Goal: Navigation & Orientation: Find specific page/section

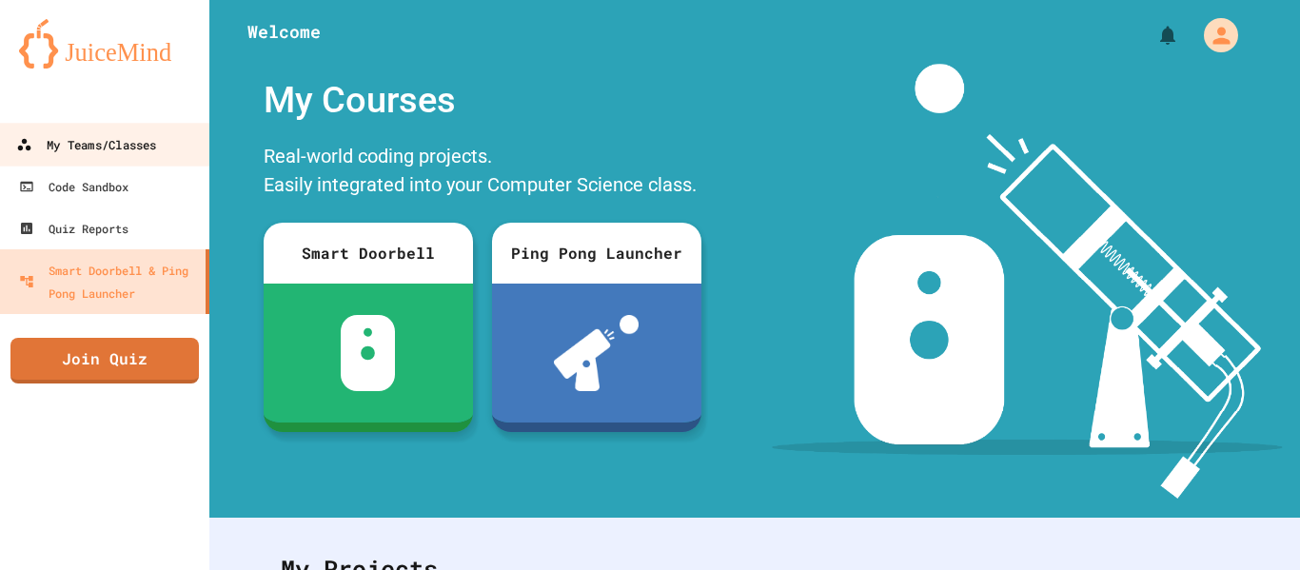
click at [96, 149] on div "My Teams/Classes" at bounding box center [86, 145] width 140 height 24
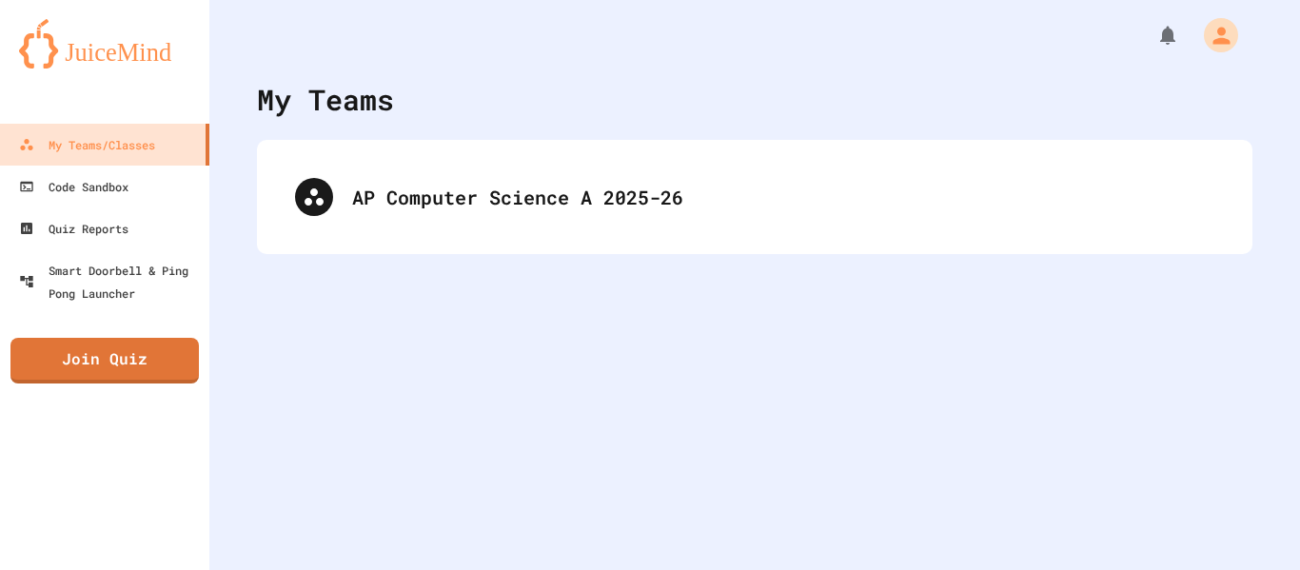
click at [509, 236] on div "AP Computer Science A 2025-26" at bounding box center [755, 197] width 996 height 114
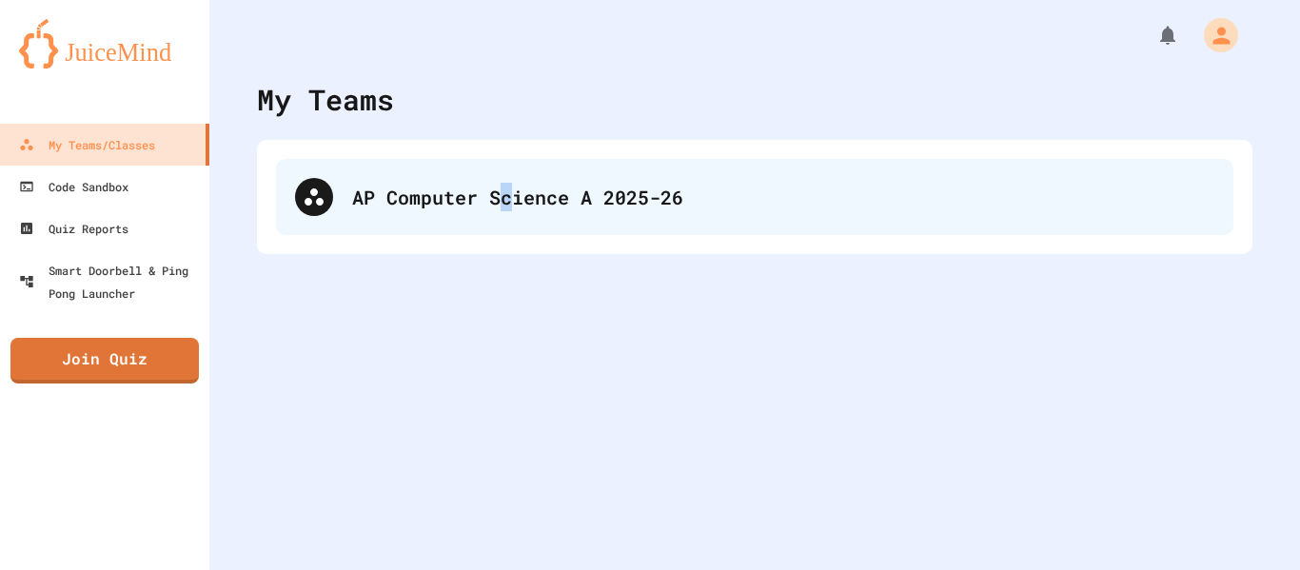
click at [514, 215] on div "AP Computer Science A 2025-26" at bounding box center [755, 197] width 958 height 76
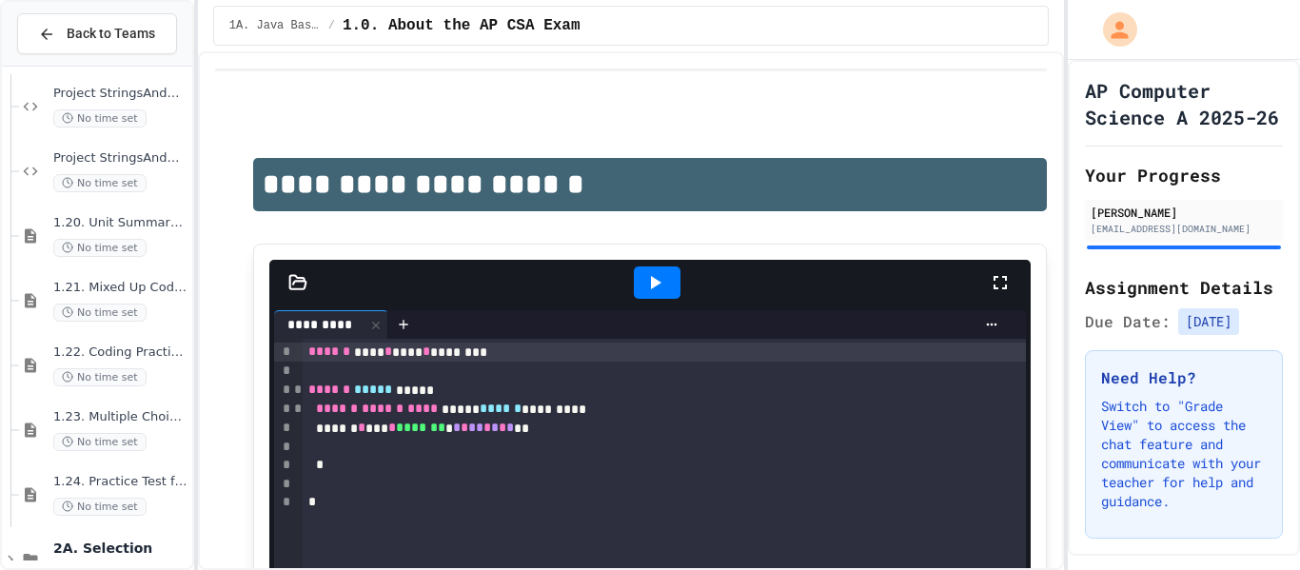
scroll to position [2724, 0]
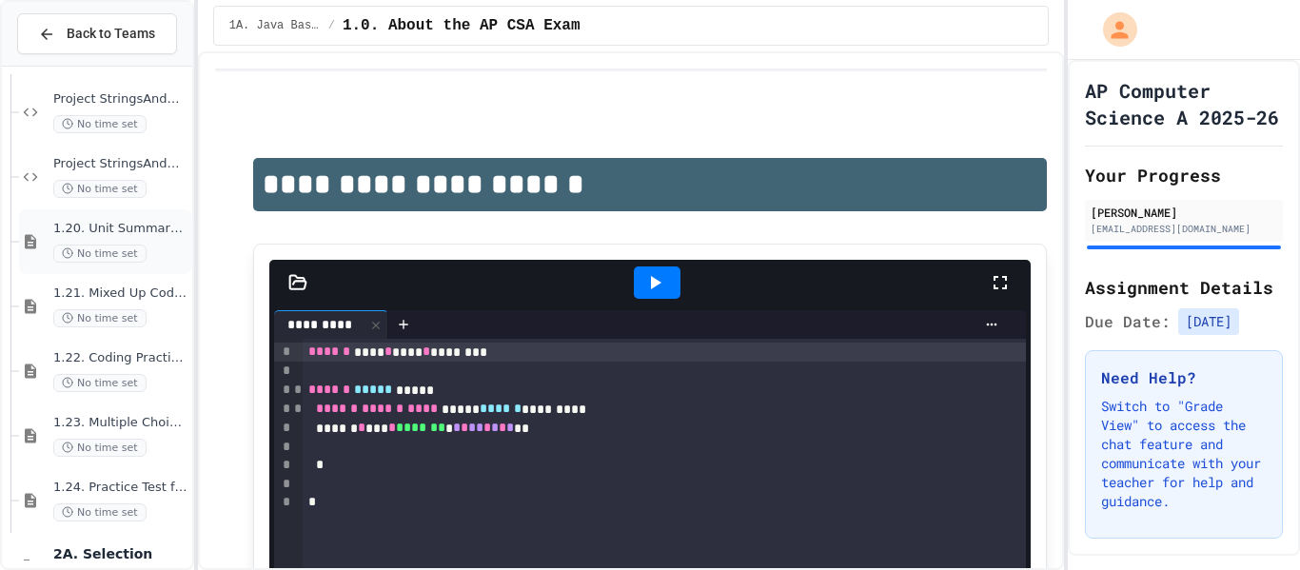
click at [141, 247] on div "No time set" at bounding box center [120, 254] width 135 height 18
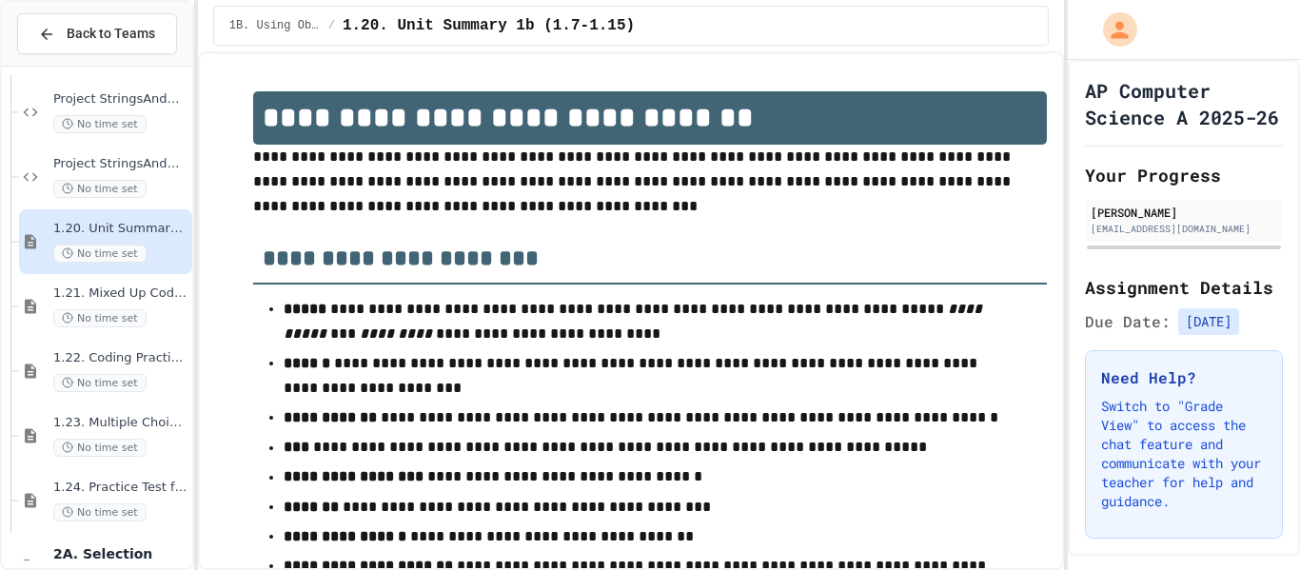
scroll to position [19, 0]
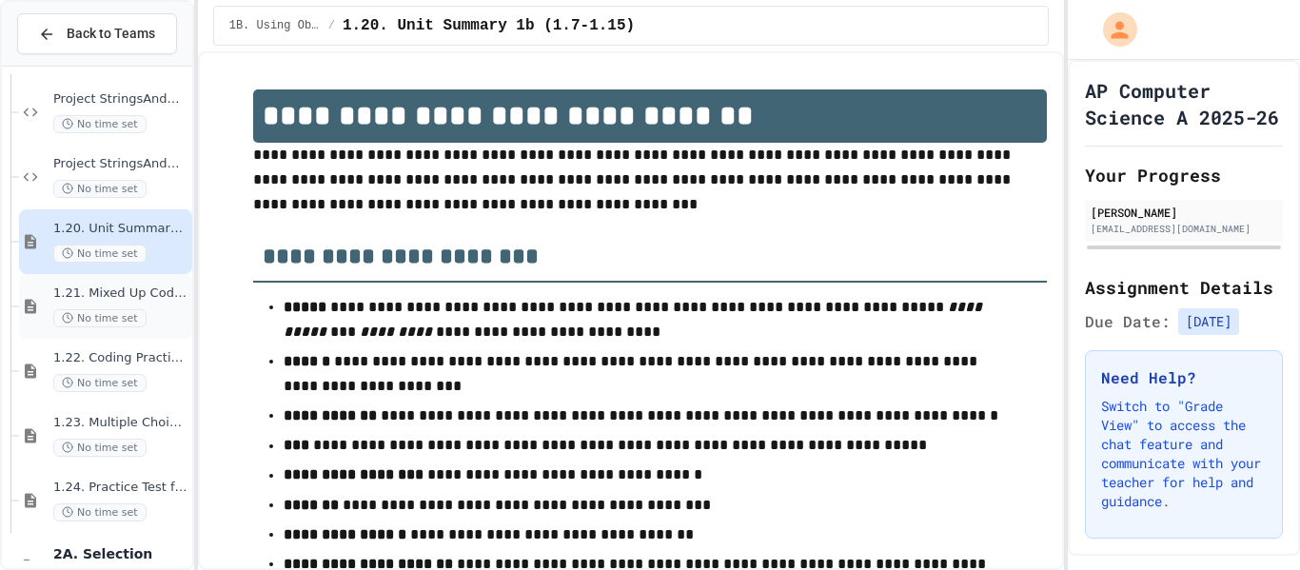
click at [175, 282] on div "1.21. Mixed Up Code Practice 1b (1.7-1.15) No time set" at bounding box center [105, 306] width 173 height 65
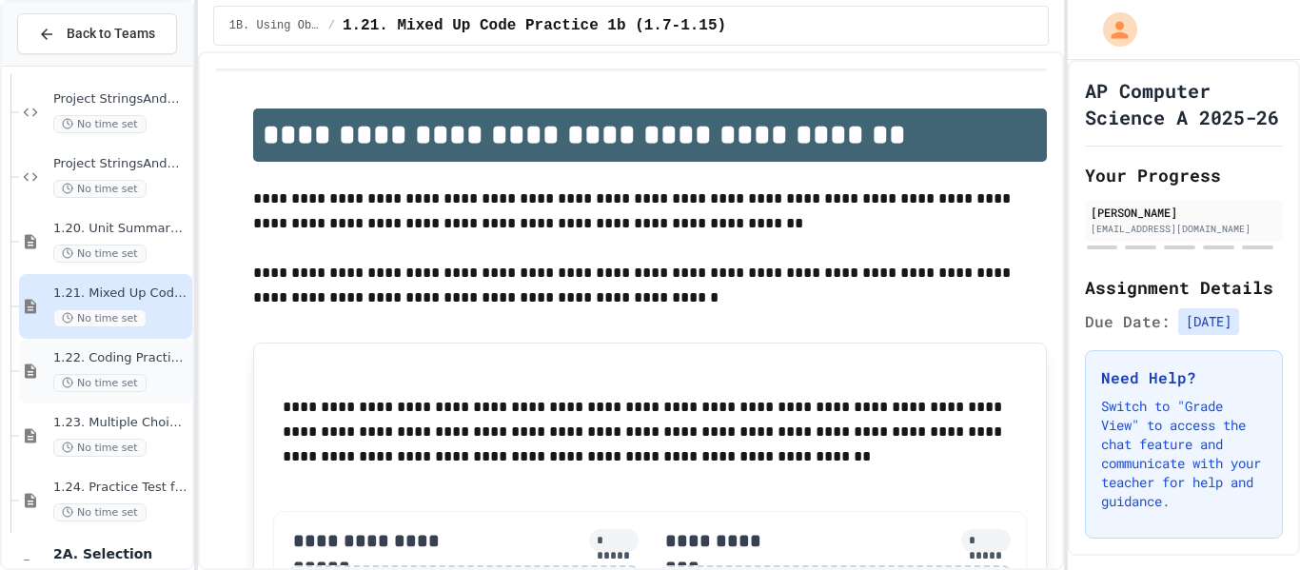
click at [164, 350] on span "1.22. Coding Practice 1b (1.7-1.15)" at bounding box center [120, 358] width 135 height 16
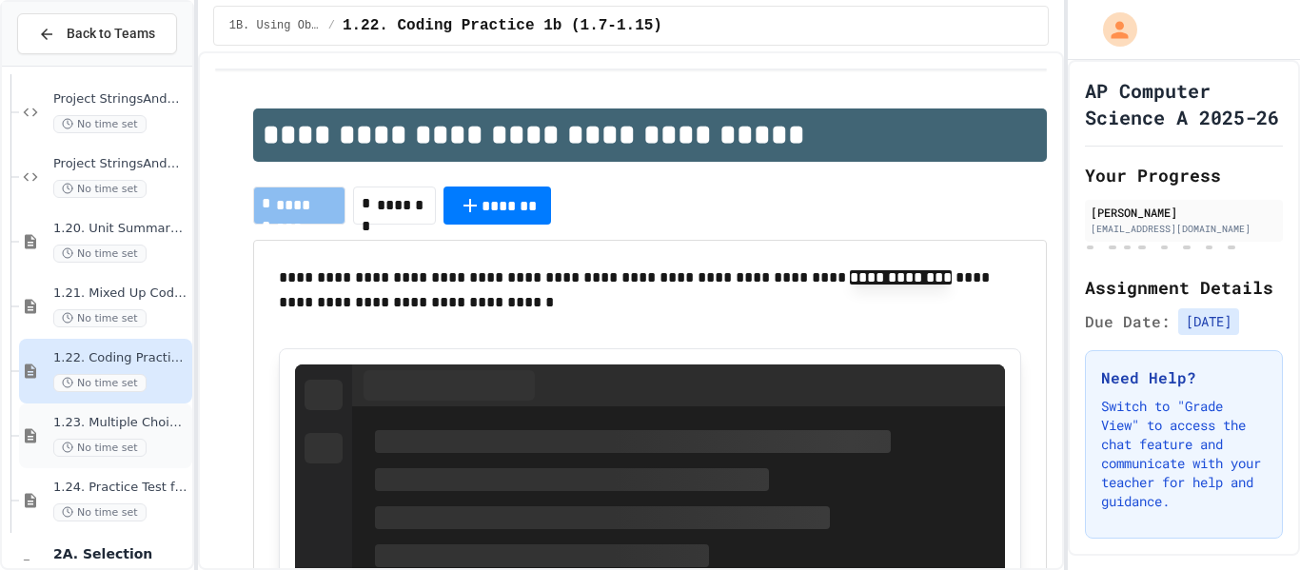
click at [143, 418] on span "1.23. Multiple Choice Exercises for Unit 1b (1.9-1.15)" at bounding box center [120, 423] width 135 height 16
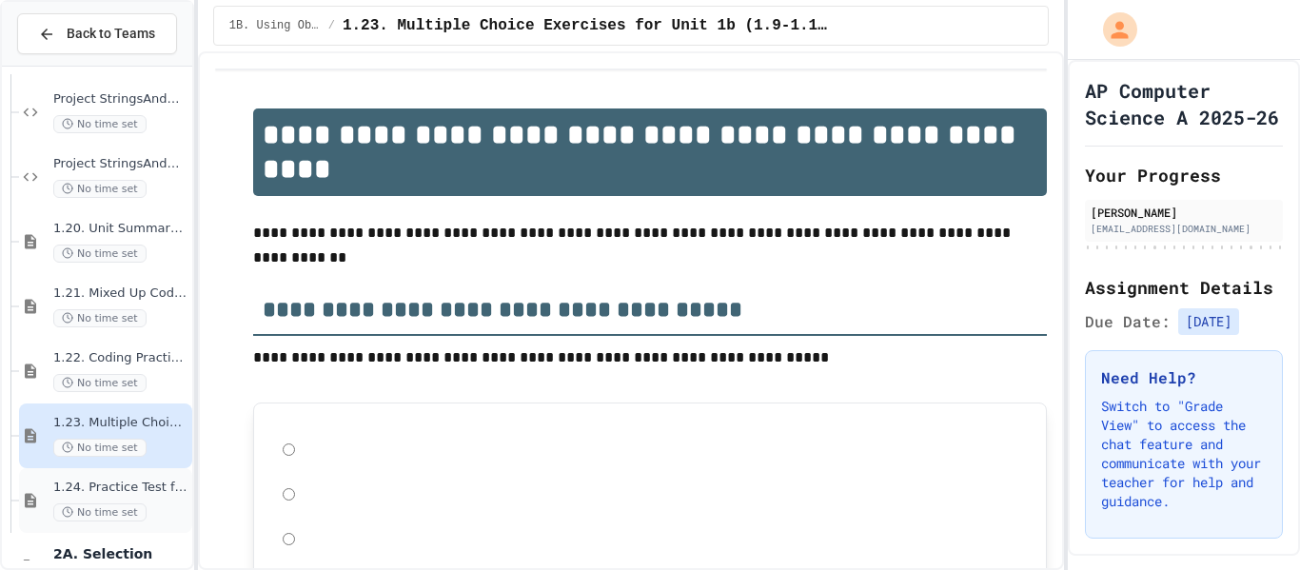
click at [152, 485] on span "1.24. Practice Test for Objects (1.12-1.14)" at bounding box center [120, 488] width 135 height 16
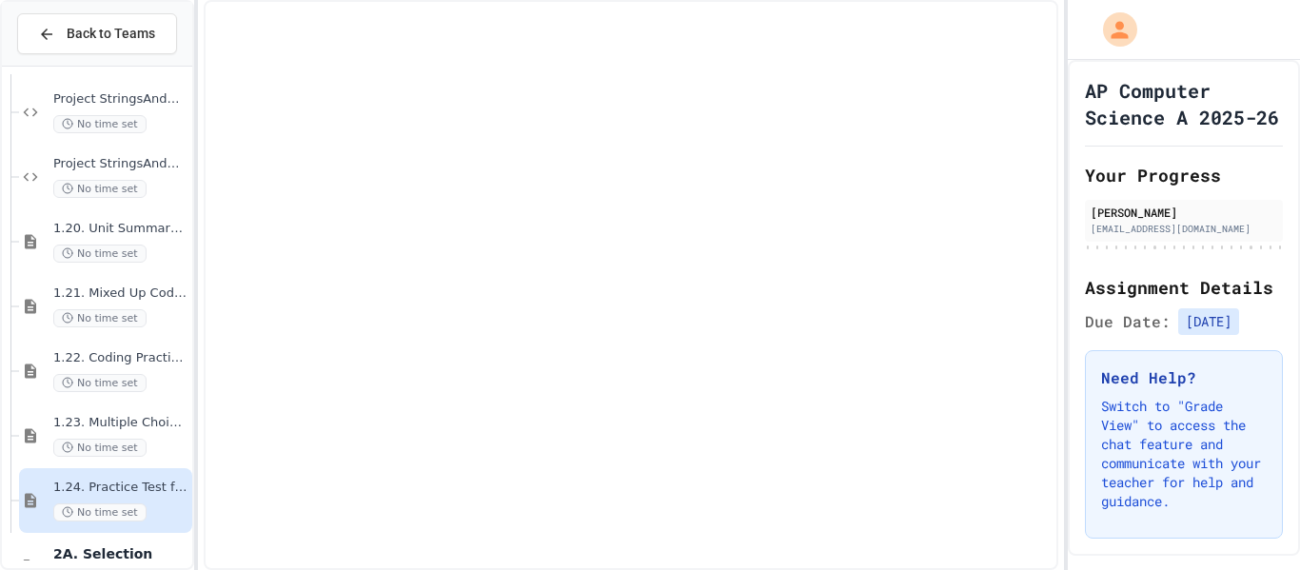
click at [152, 485] on span "1.24. Practice Test for Objects (1.12-1.14)" at bounding box center [120, 488] width 135 height 16
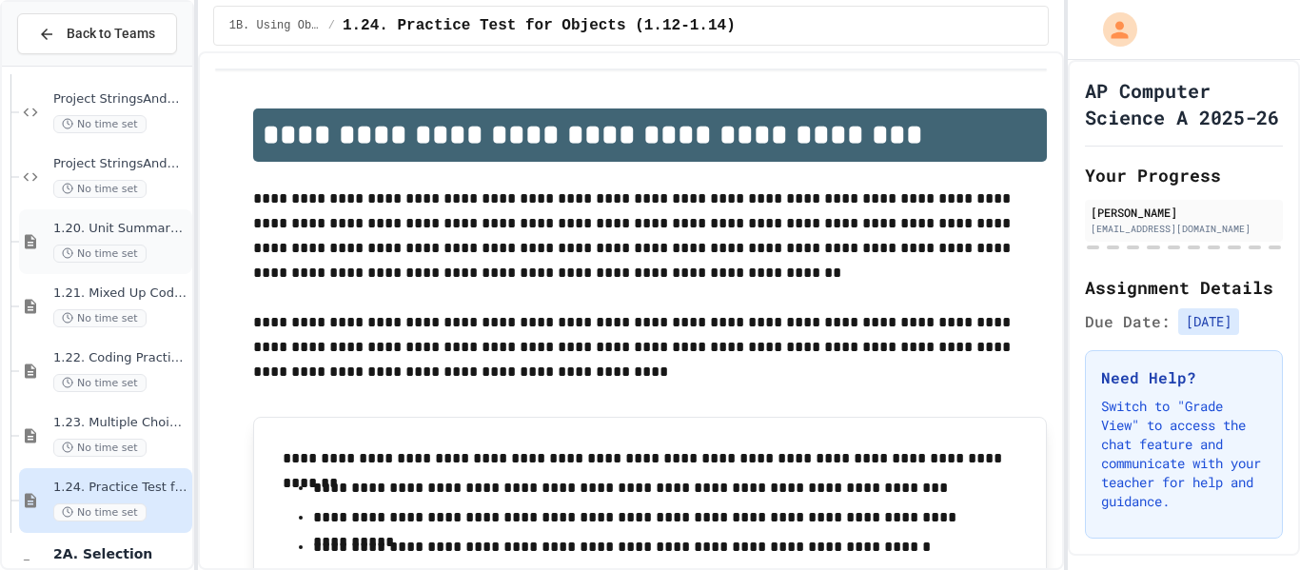
click at [146, 245] on div "No time set" at bounding box center [120, 254] width 135 height 18
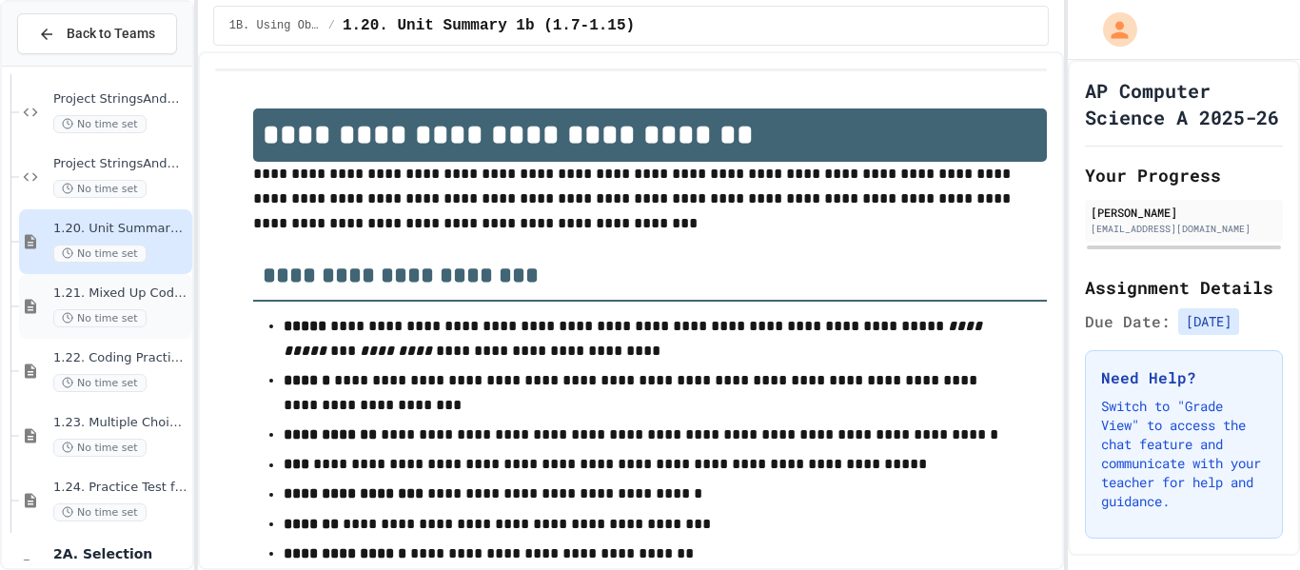
click at [183, 309] on div "No time set" at bounding box center [120, 318] width 135 height 18
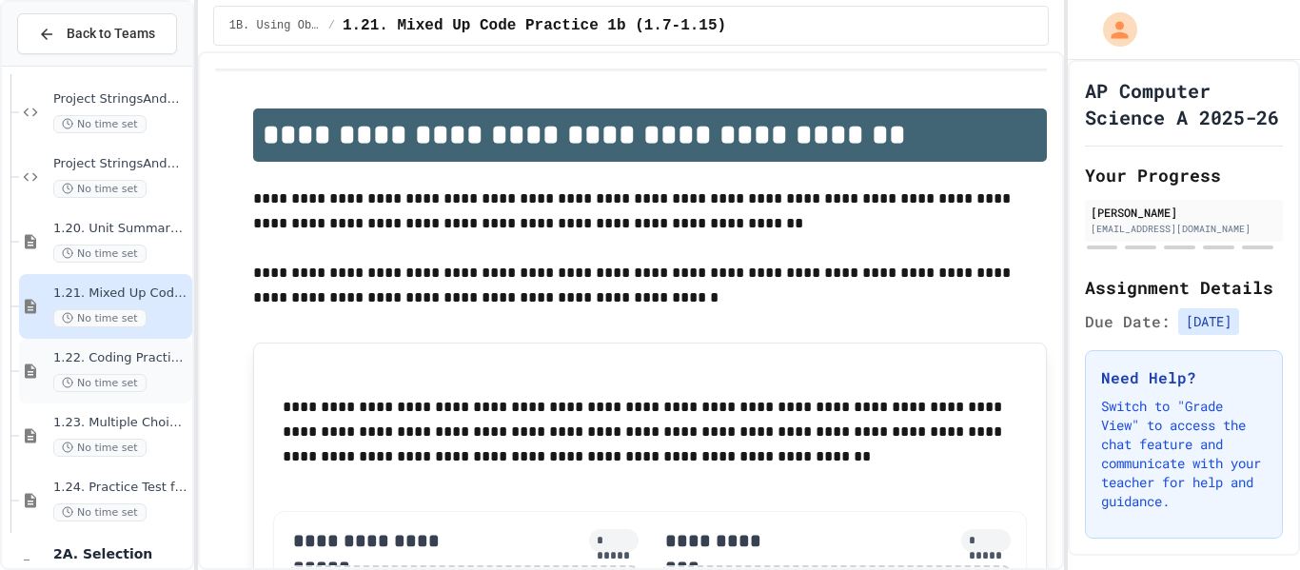
click at [169, 346] on div "1.22. Coding Practice 1b (1.7-1.15) No time set" at bounding box center [105, 371] width 173 height 65
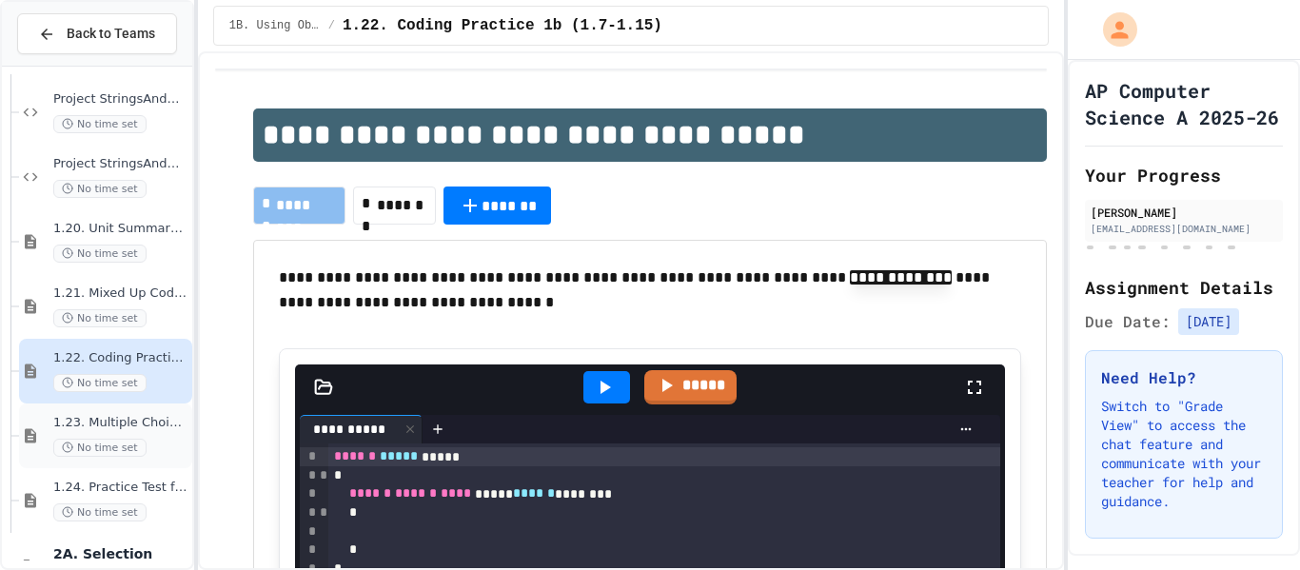
click at [150, 415] on span "1.23. Multiple Choice Exercises for Unit 1b (1.9-1.15)" at bounding box center [120, 423] width 135 height 16
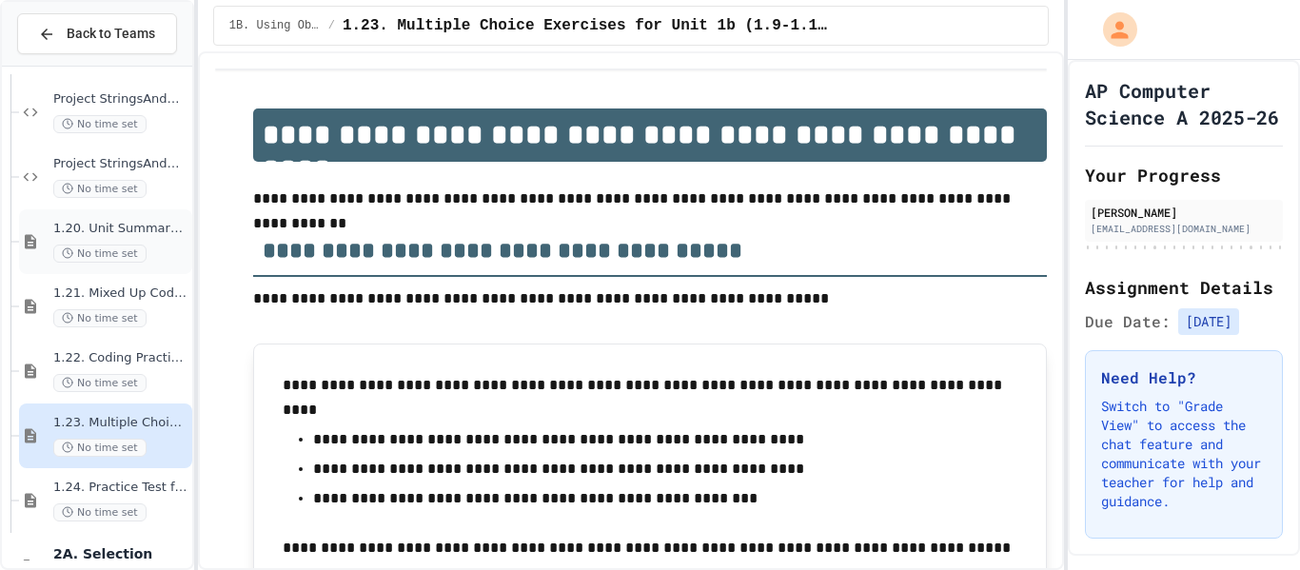
click at [167, 241] on div "1.20. Unit Summary 1b (1.7-1.15) No time set" at bounding box center [120, 242] width 135 height 42
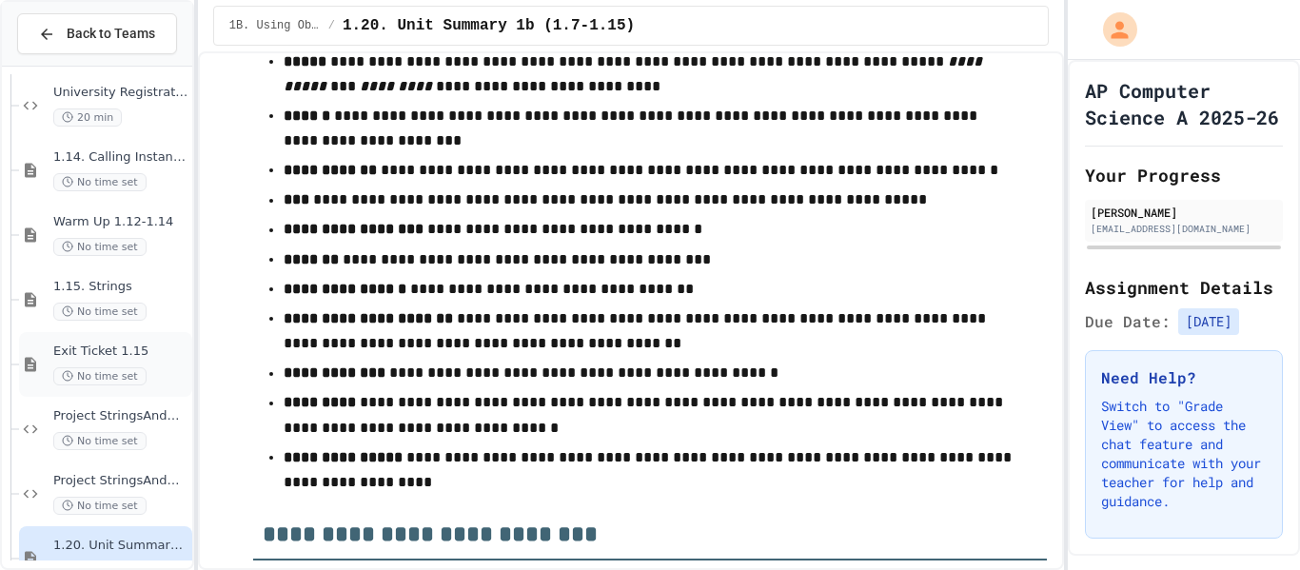
scroll to position [2398, 0]
